Goal: Information Seeking & Learning: Compare options

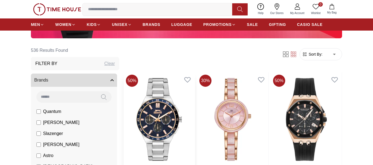
scroll to position [166, 0]
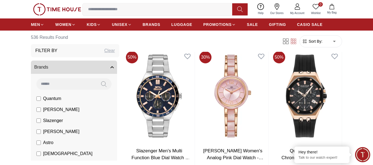
click at [71, 66] on button "Brands" at bounding box center [74, 67] width 86 height 13
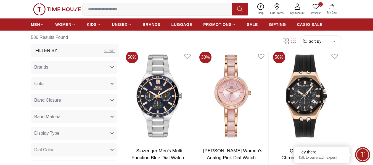
click at [70, 66] on button "Brands" at bounding box center [74, 67] width 86 height 13
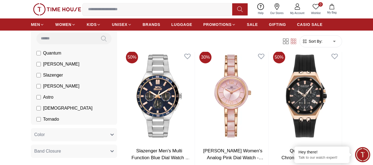
scroll to position [55, 0]
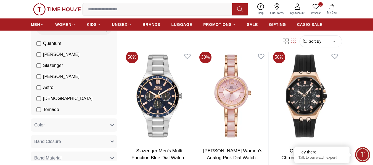
click at [51, 109] on span "Tornado" at bounding box center [51, 110] width 16 height 7
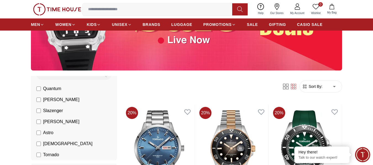
scroll to position [110, 0]
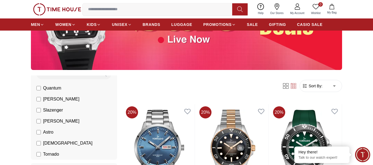
click at [49, 96] on span "[PERSON_NAME]" at bounding box center [61, 99] width 36 height 7
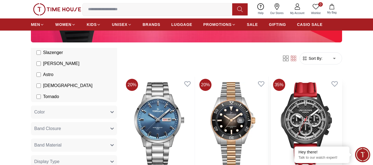
scroll to position [83, 0]
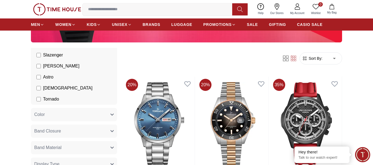
click at [317, 48] on div "Filter Sort By: ​ ****** ​" at bounding box center [233, 58] width 218 height 21
click at [315, 56] on span "Sort By:" at bounding box center [314, 59] width 15 height 6
click at [321, 56] on span "Sort By:" at bounding box center [314, 59] width 15 height 6
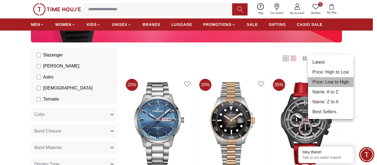
click at [337, 80] on li "Price: Low to High" at bounding box center [331, 82] width 46 height 10
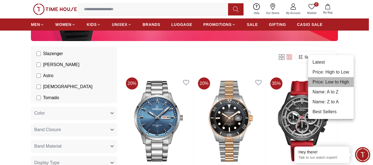
type input "*"
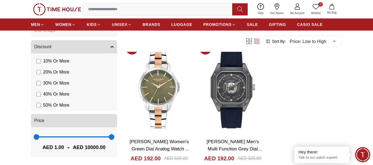
scroll to position [994, 0]
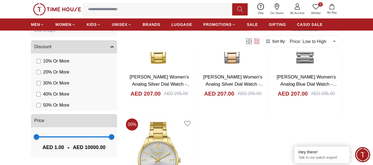
scroll to position [1932, 0]
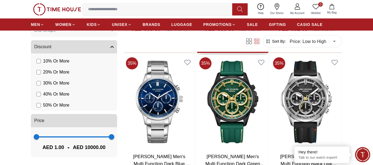
scroll to position [2843, 0]
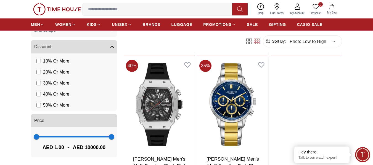
scroll to position [3837, 0]
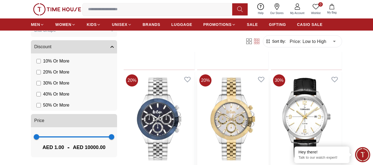
scroll to position [4527, 0]
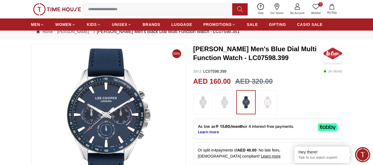
scroll to position [28, 0]
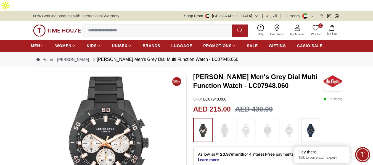
click at [243, 154] on div "As low as 20.97/month or 4 interest-free payments. Learn more" at bounding box center [267, 157] width 149 height 20
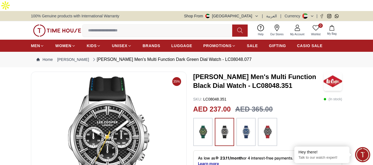
click at [233, 155] on p "As low as 23.11/month or 4 interest-free payments. Learn more" at bounding box center [256, 160] width 116 height 11
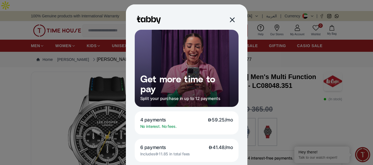
click at [230, 19] on div at bounding box center [232, 20] width 6 height 6
